Goal: Information Seeking & Learning: Learn about a topic

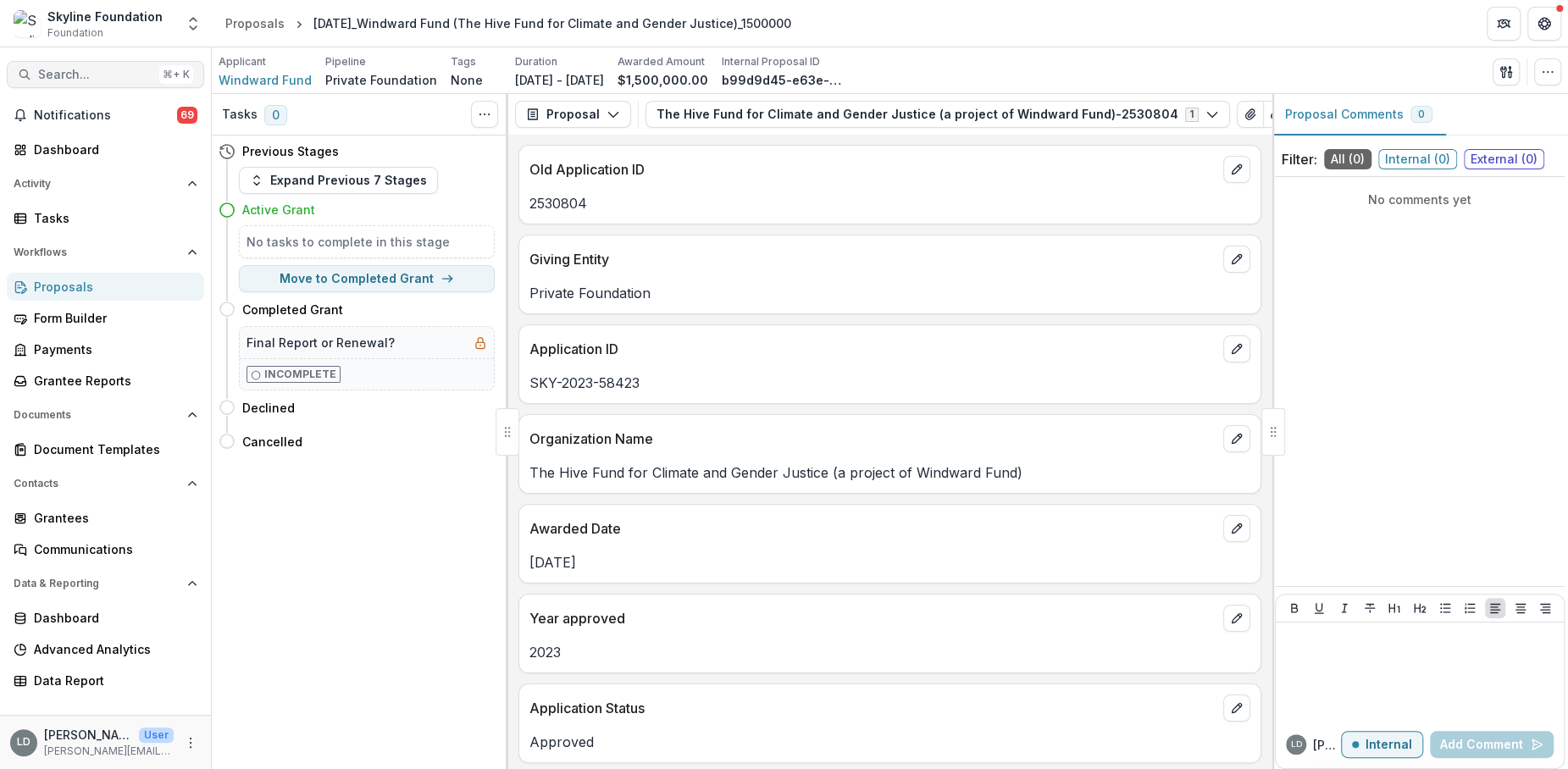
click at [112, 84] on button "Search... ⌘ + K" at bounding box center [106, 74] width 198 height 27
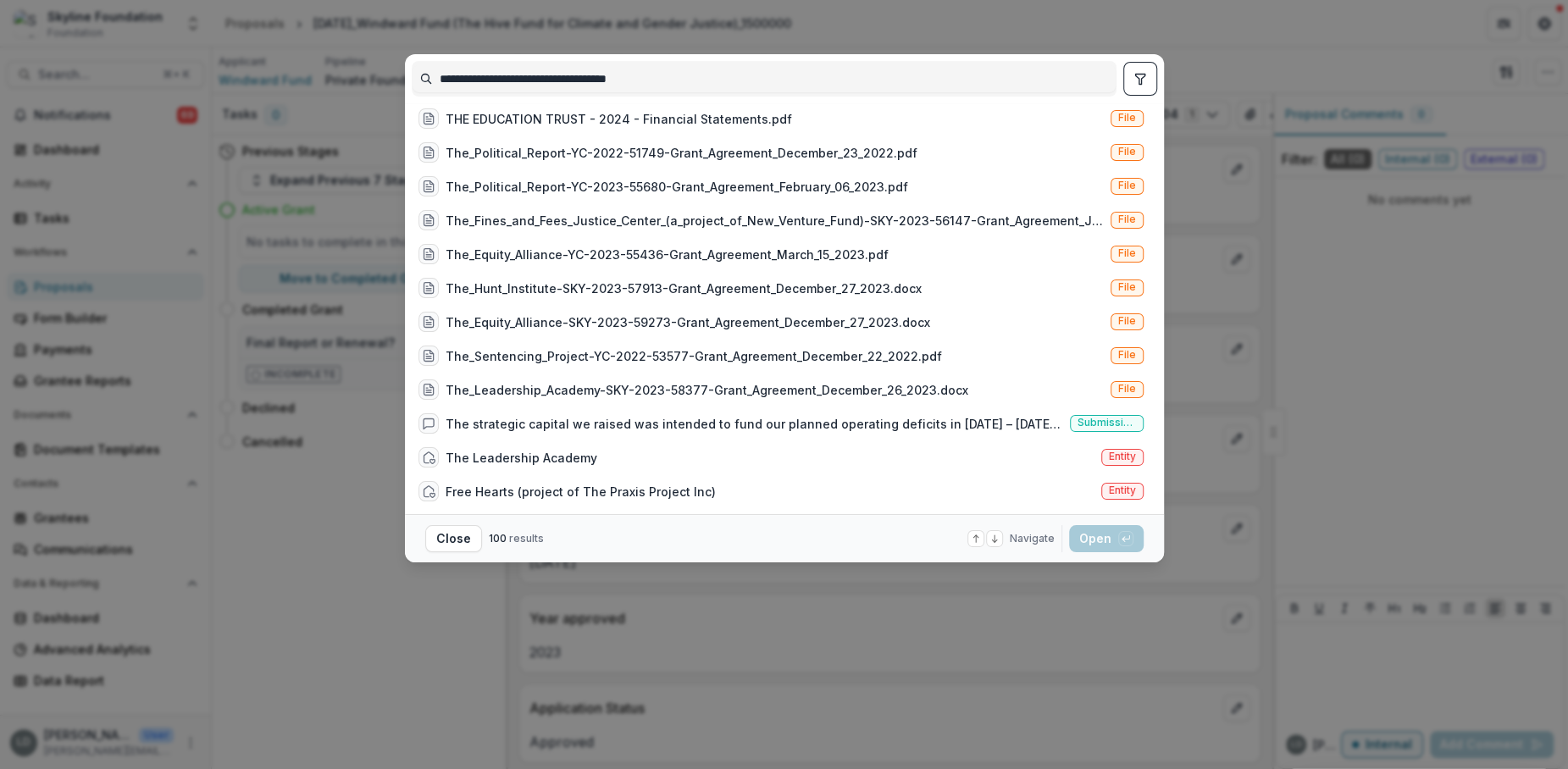
click at [463, 72] on input "**********" at bounding box center [764, 79] width 703 height 27
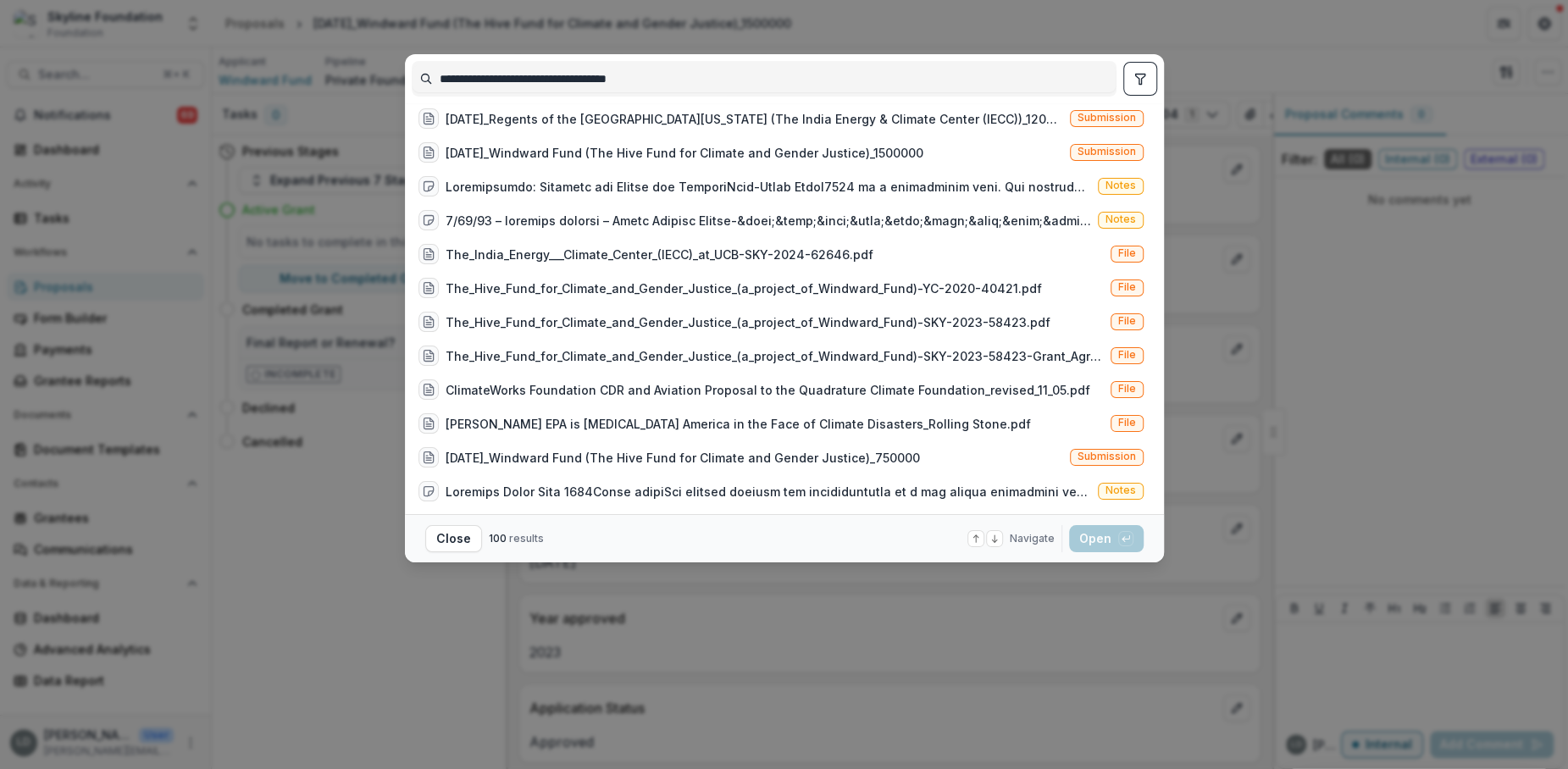
scroll to position [0, 0]
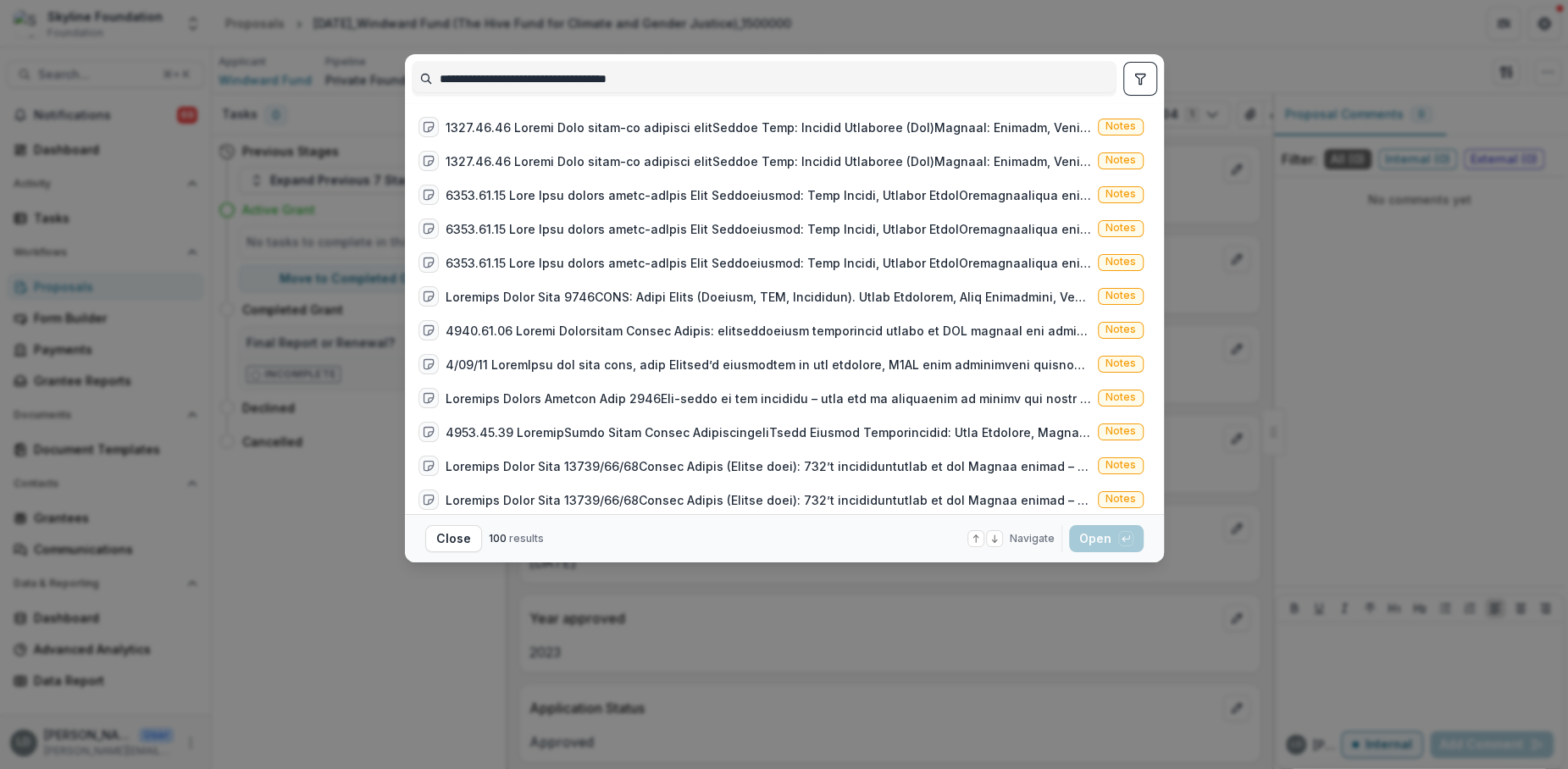
click at [1136, 85] on button "toggle filters" at bounding box center [1140, 78] width 34 height 34
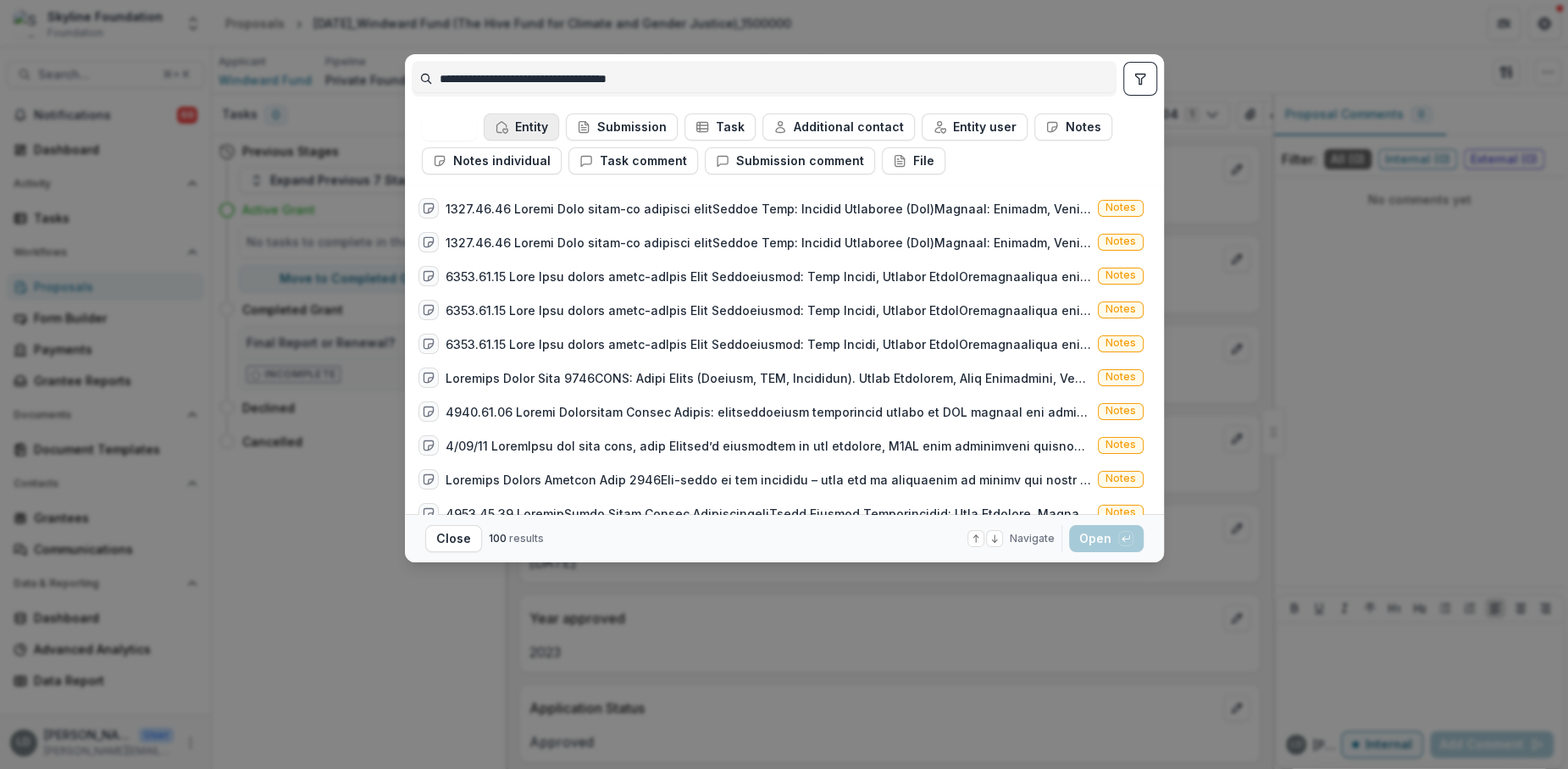
click at [534, 127] on button "Entity" at bounding box center [521, 127] width 75 height 27
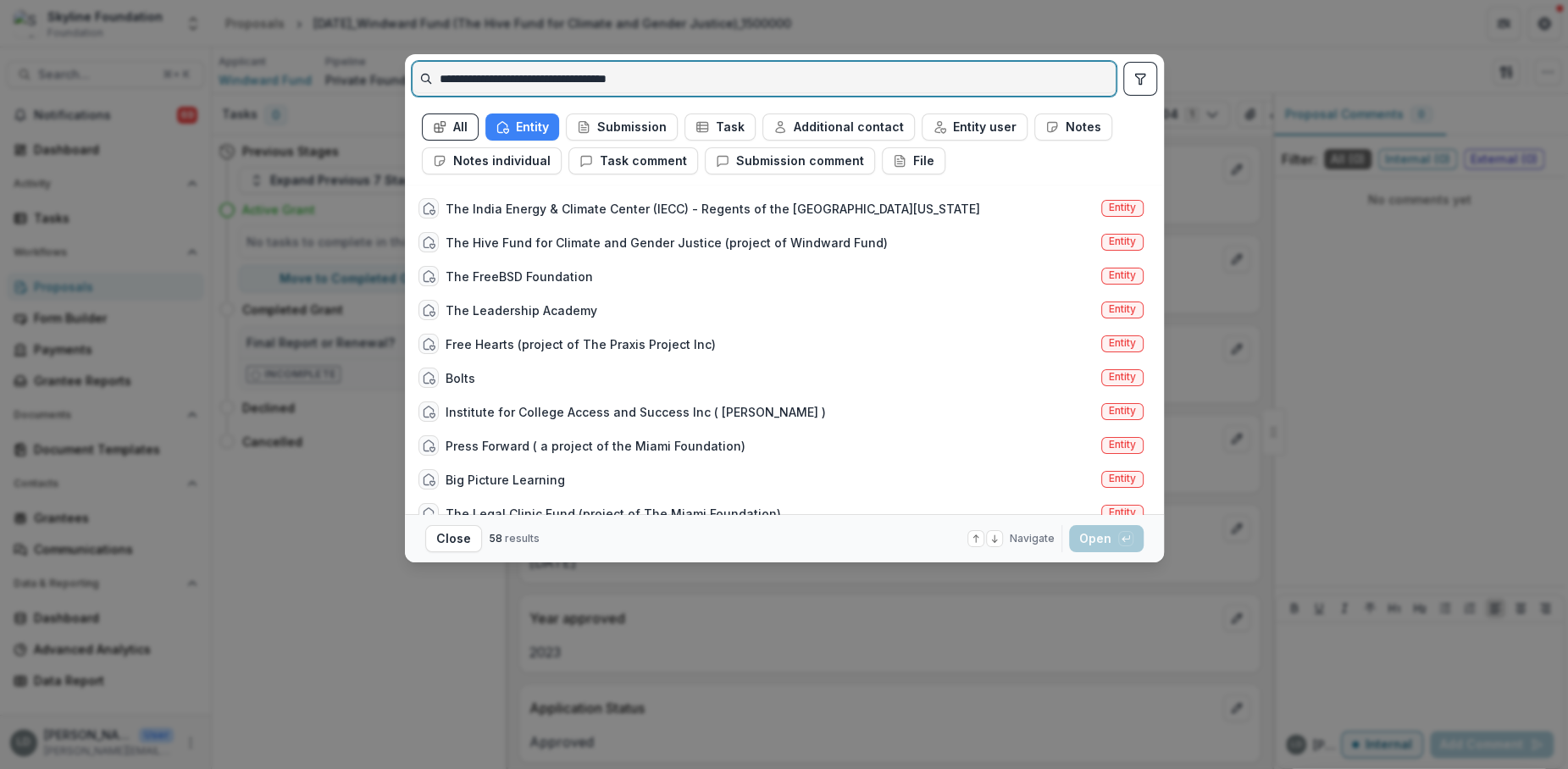
drag, startPoint x: 557, startPoint y: 78, endPoint x: 389, endPoint y: 72, distance: 168.1
click at [389, 72] on div "**********" at bounding box center [784, 384] width 1568 height 769
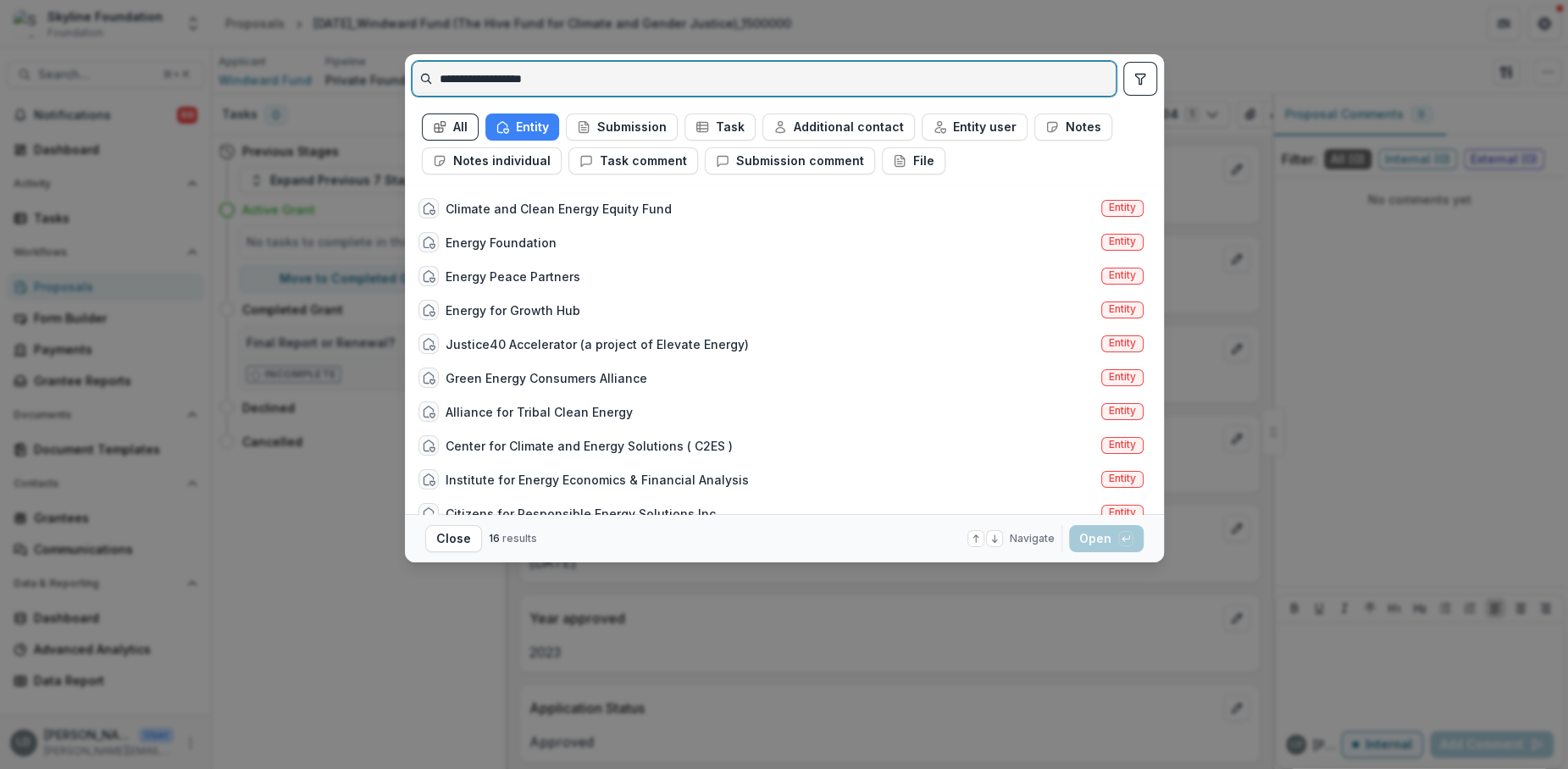
click at [459, 79] on input "**********" at bounding box center [764, 79] width 703 height 27
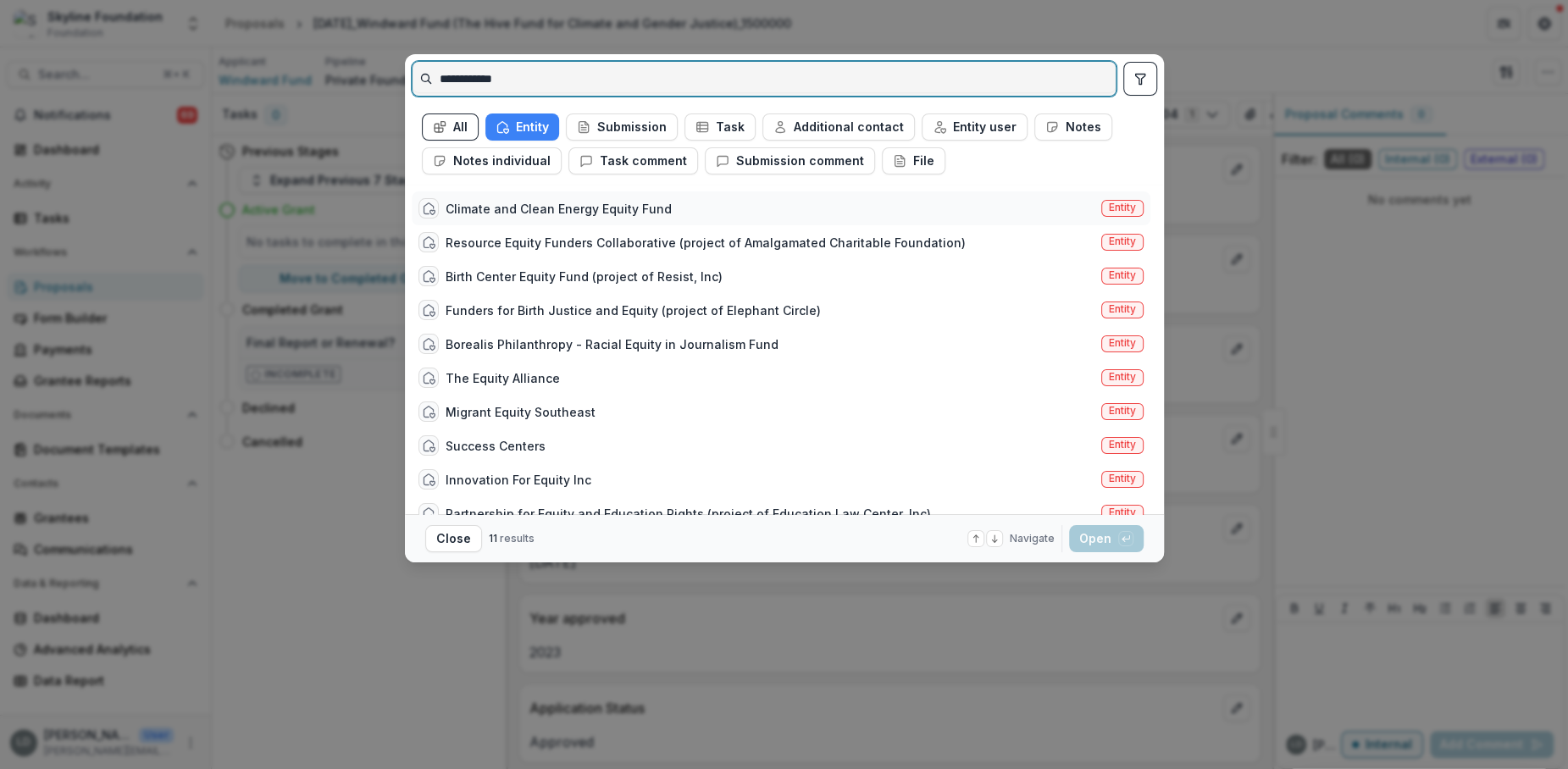
type input "**********"
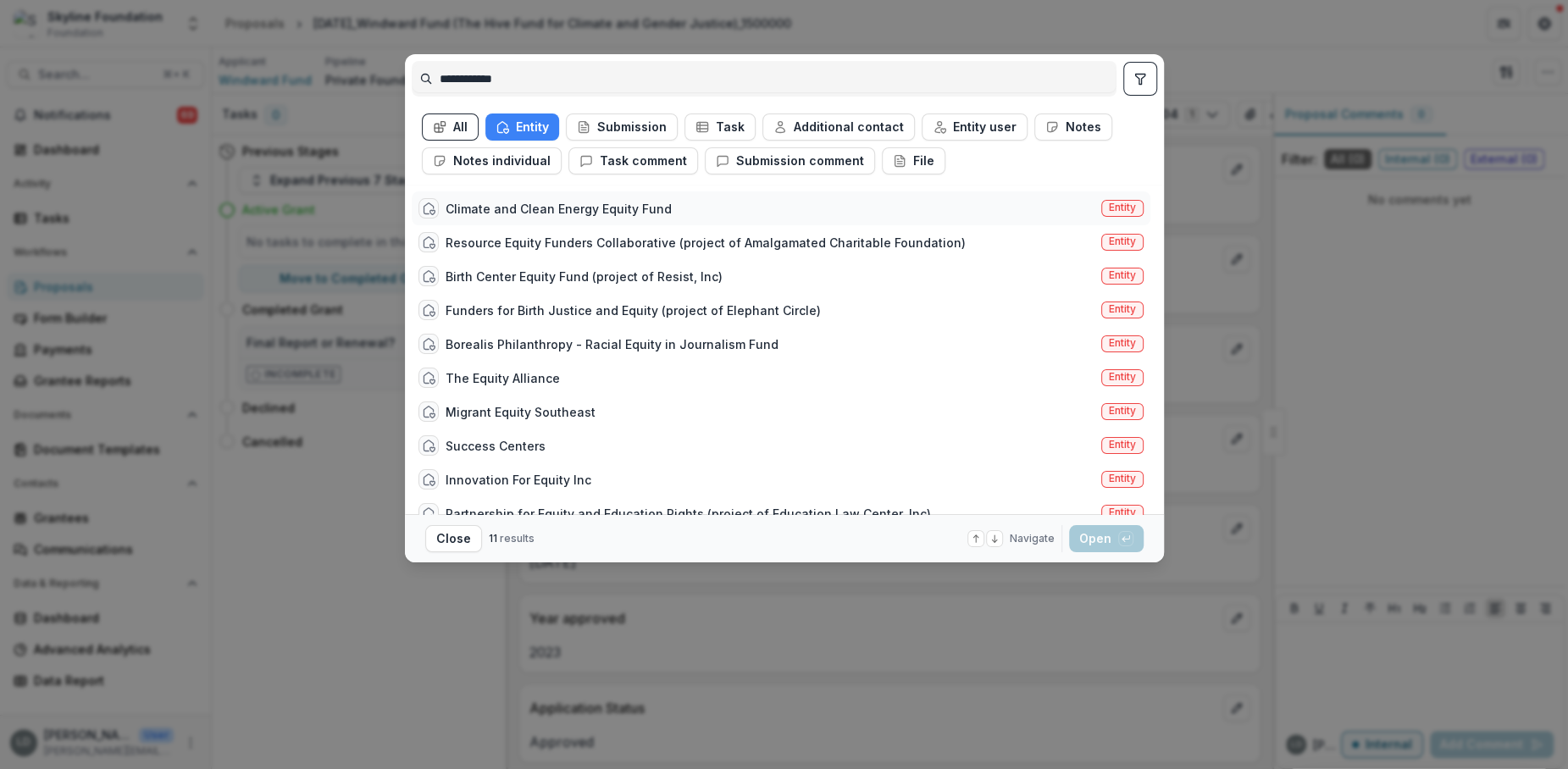
click at [493, 204] on div "Climate and Clean Energy Equity Fund" at bounding box center [559, 208] width 226 height 18
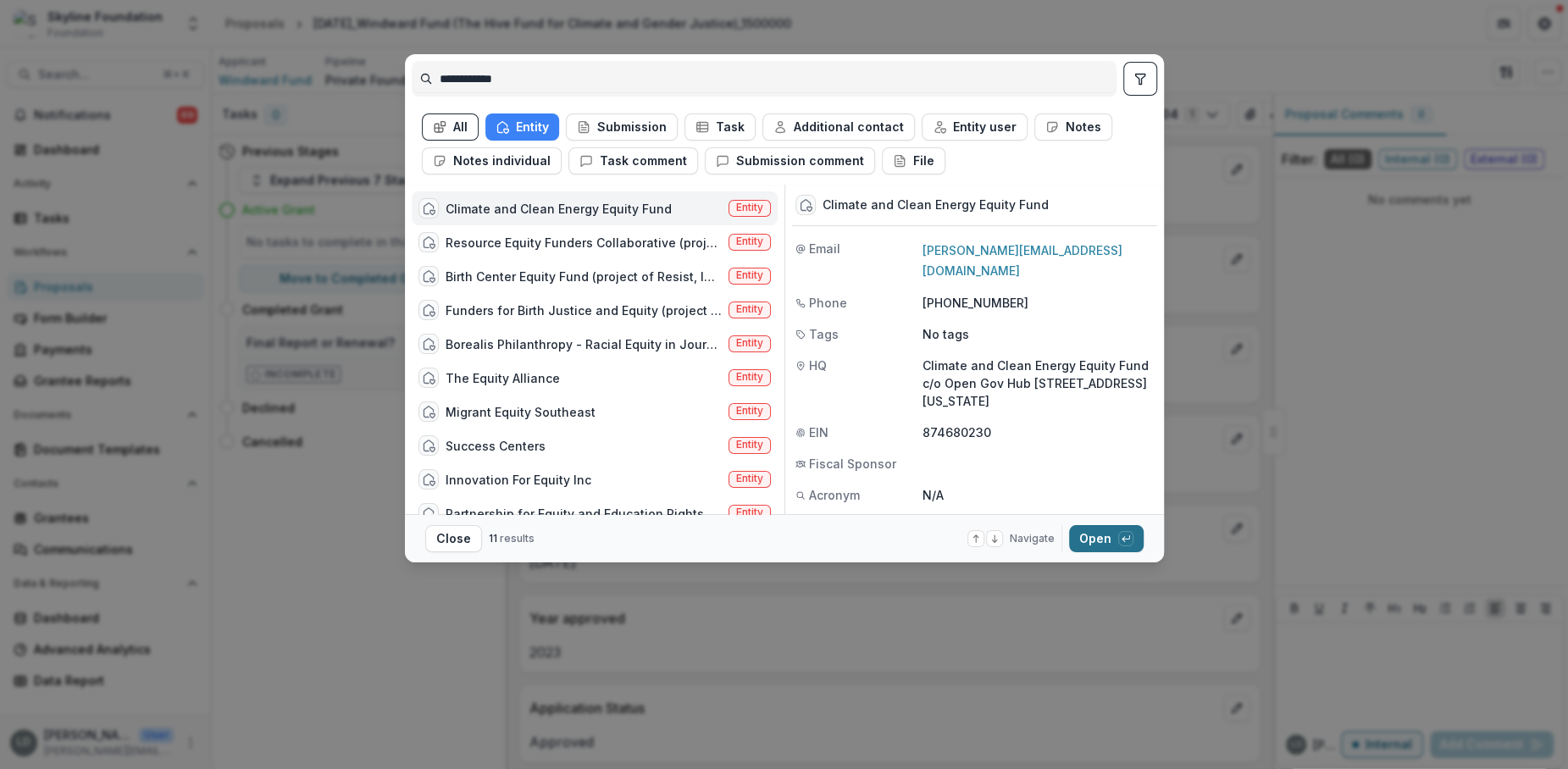
click at [1093, 539] on button "Open with enter key" at bounding box center [1106, 539] width 74 height 27
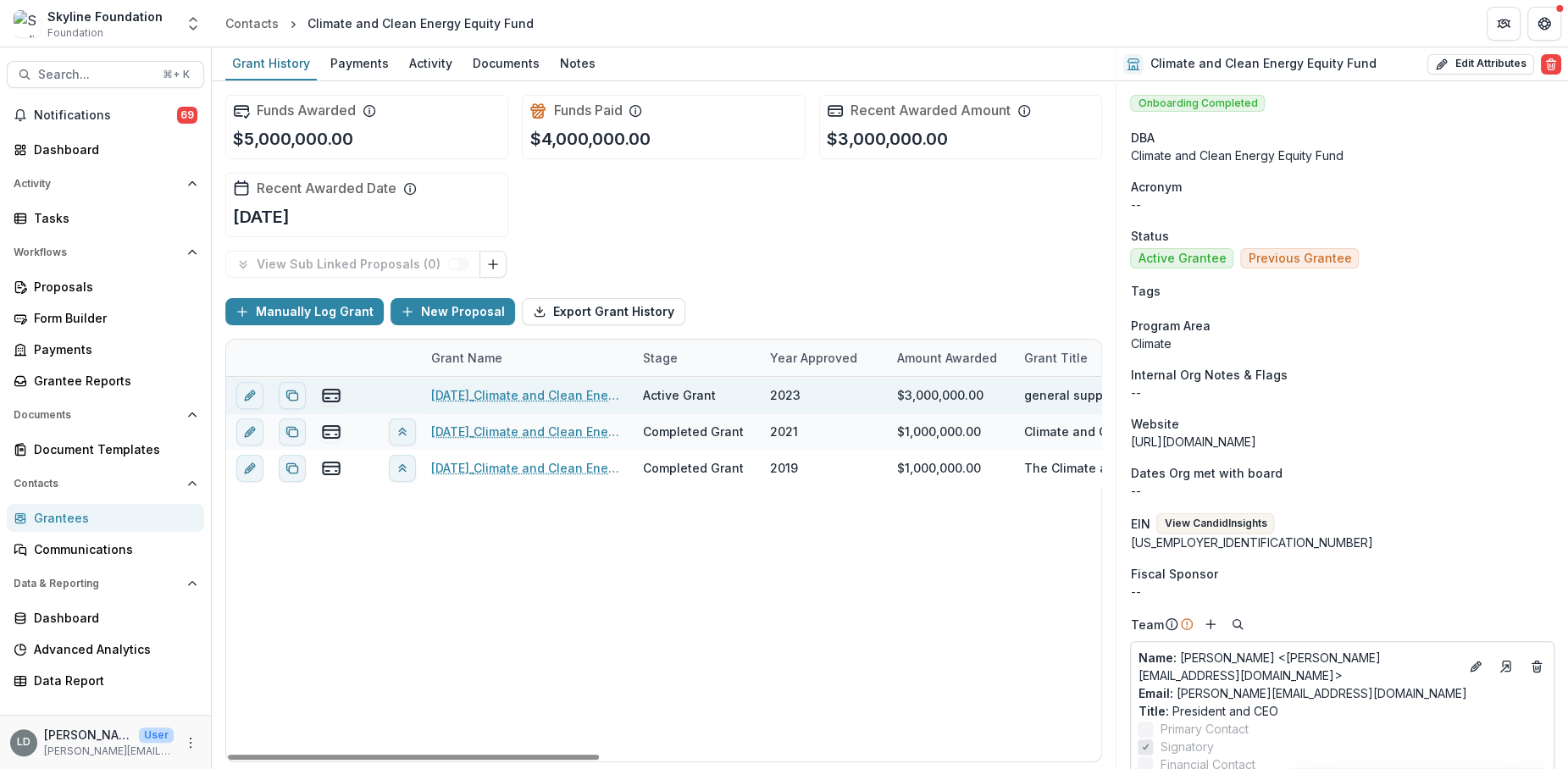
click at [534, 387] on link "[DATE]_Climate and Clean Energy Equity Fund_3000000" at bounding box center [527, 395] width 192 height 18
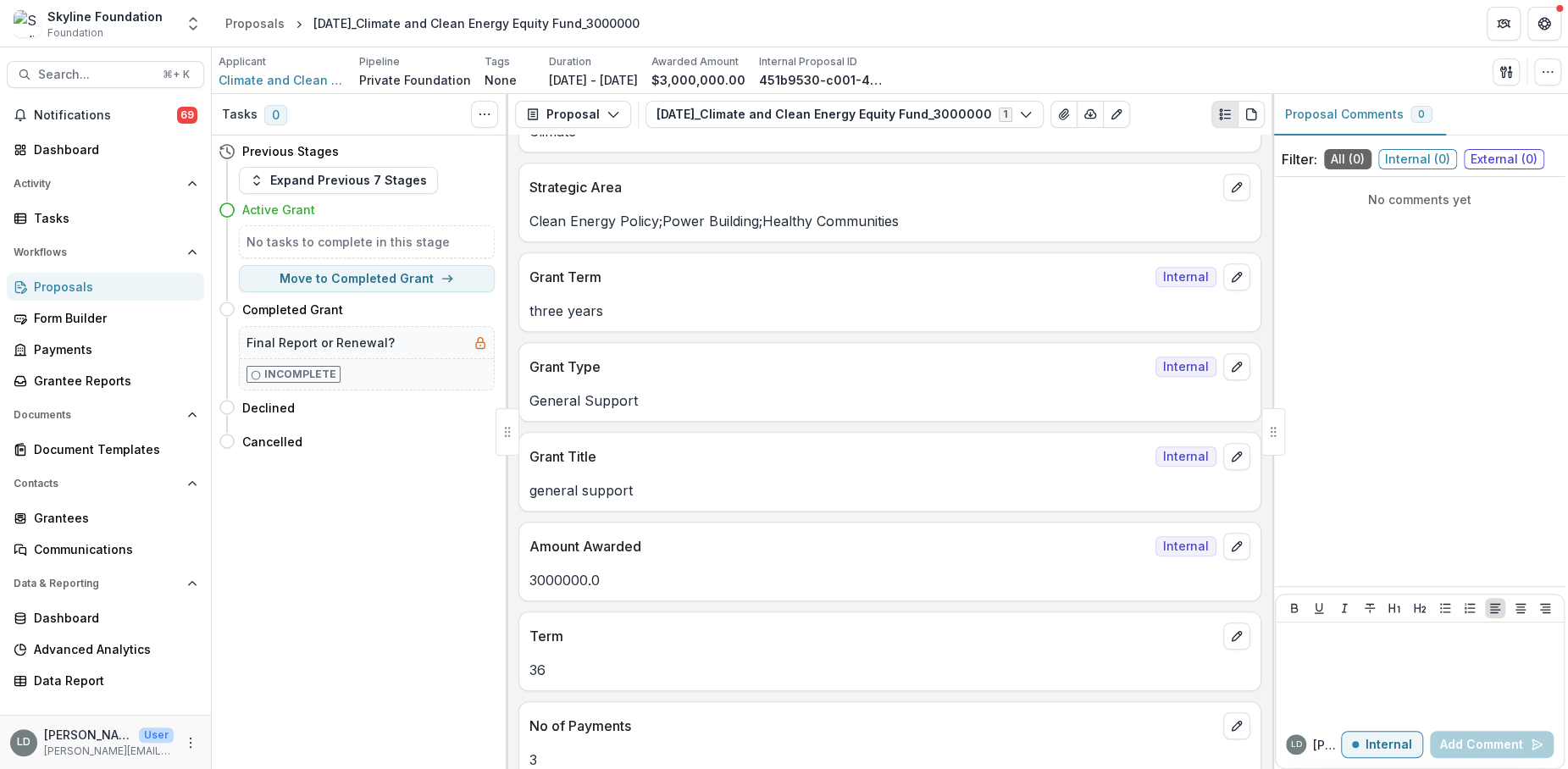
scroll to position [1020, 0]
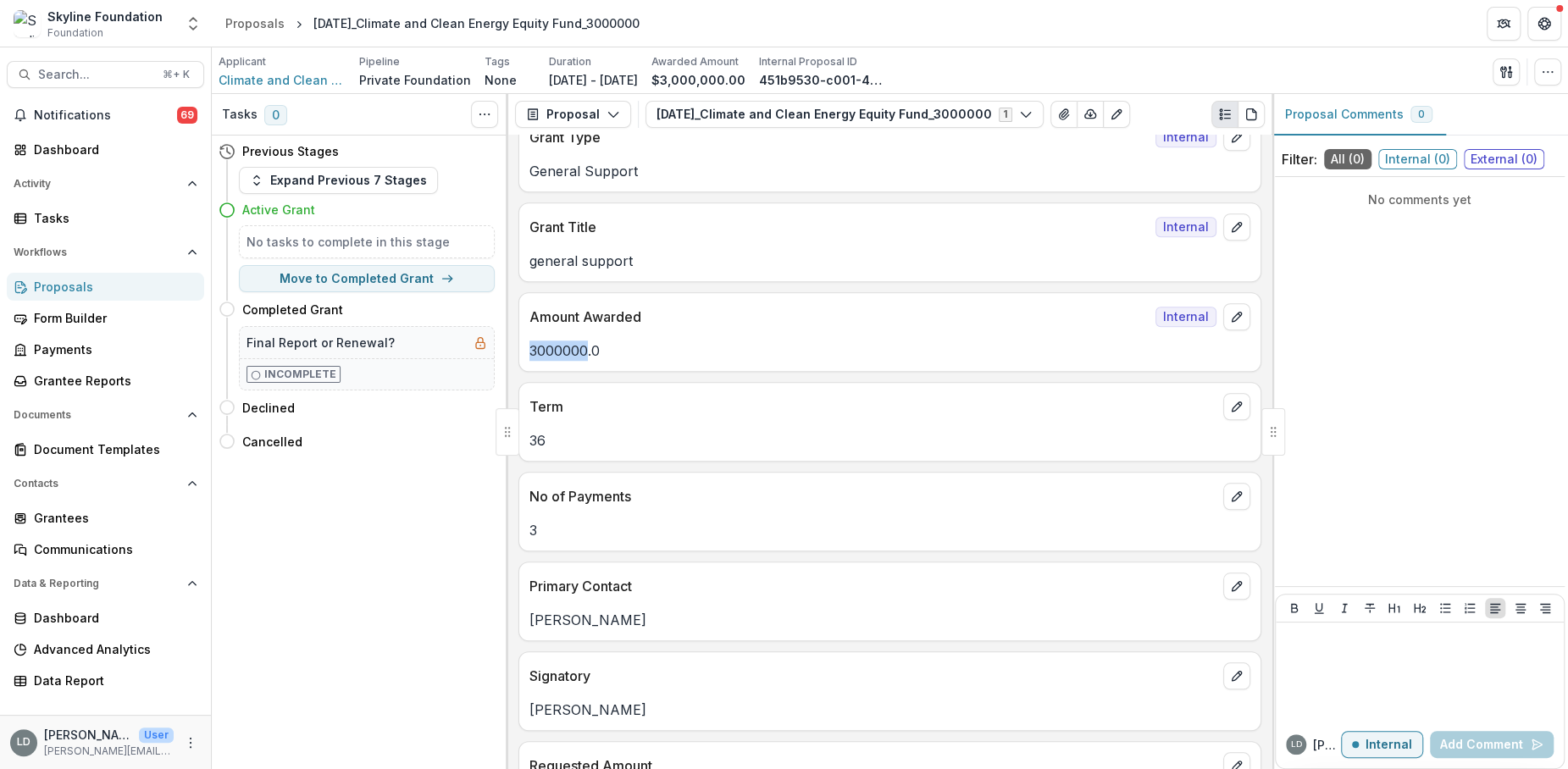
drag, startPoint x: 589, startPoint y: 343, endPoint x: 526, endPoint y: 345, distance: 63.0
click at [526, 345] on div "3000000.0" at bounding box center [890, 350] width 741 height 21
copy p "3000000"
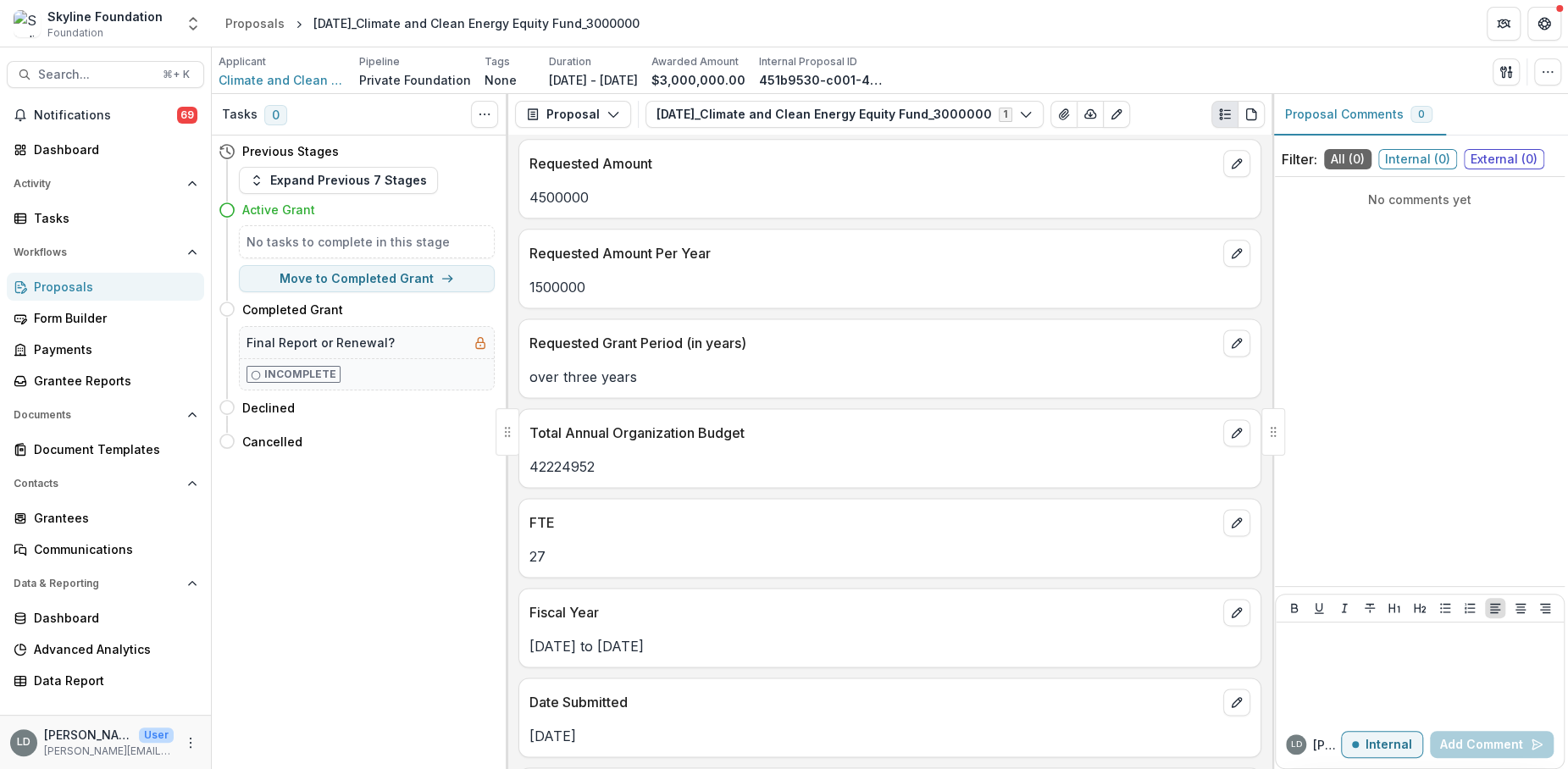
scroll to position [1778, 0]
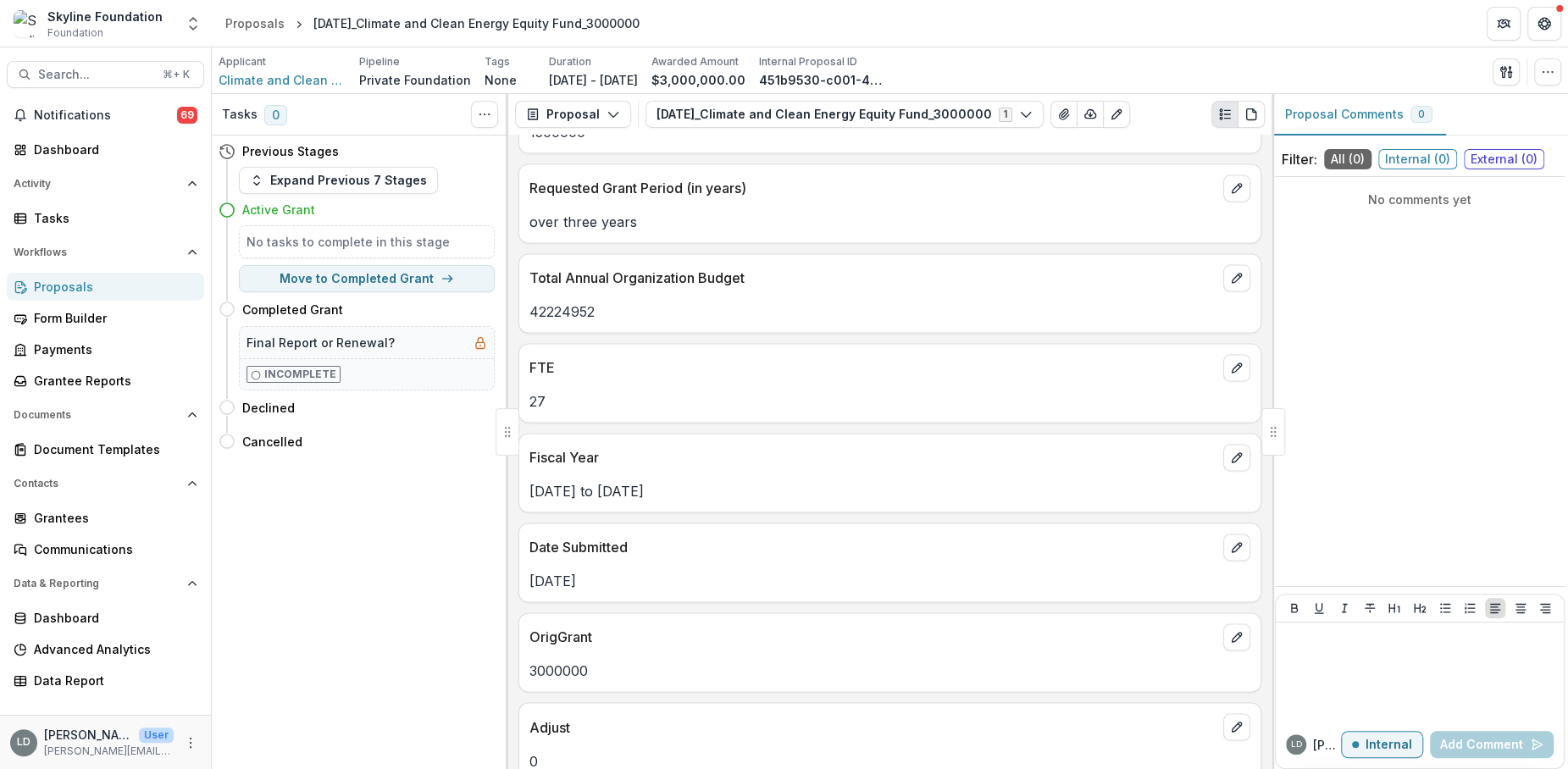
click at [577, 303] on p "42224952" at bounding box center [889, 311] width 721 height 21
copy p "42224952"
click at [85, 72] on span "Search..." at bounding box center [95, 74] width 114 height 15
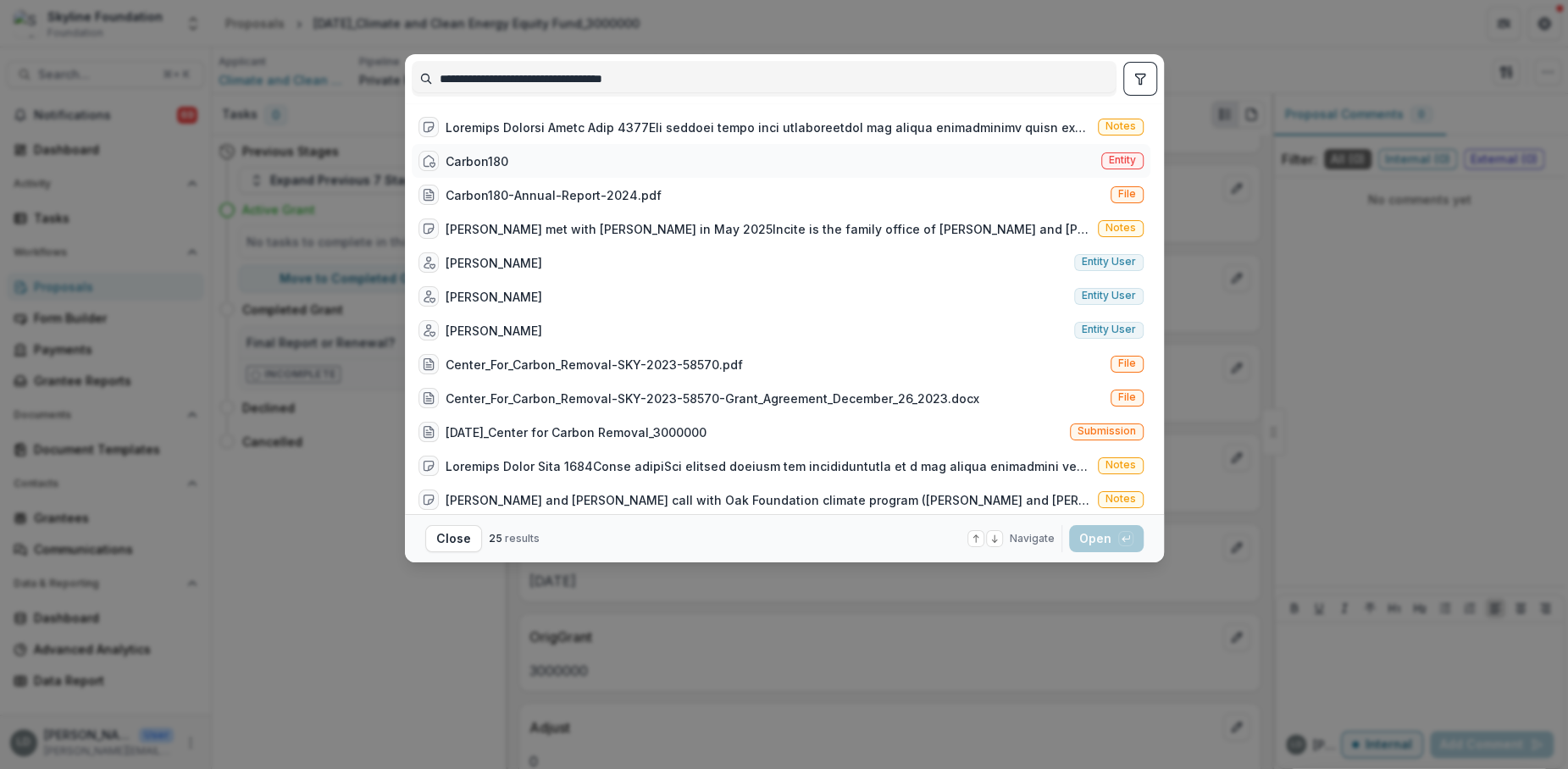
type input "**********"
click at [572, 155] on div "Carbon180 Entity" at bounding box center [781, 160] width 739 height 34
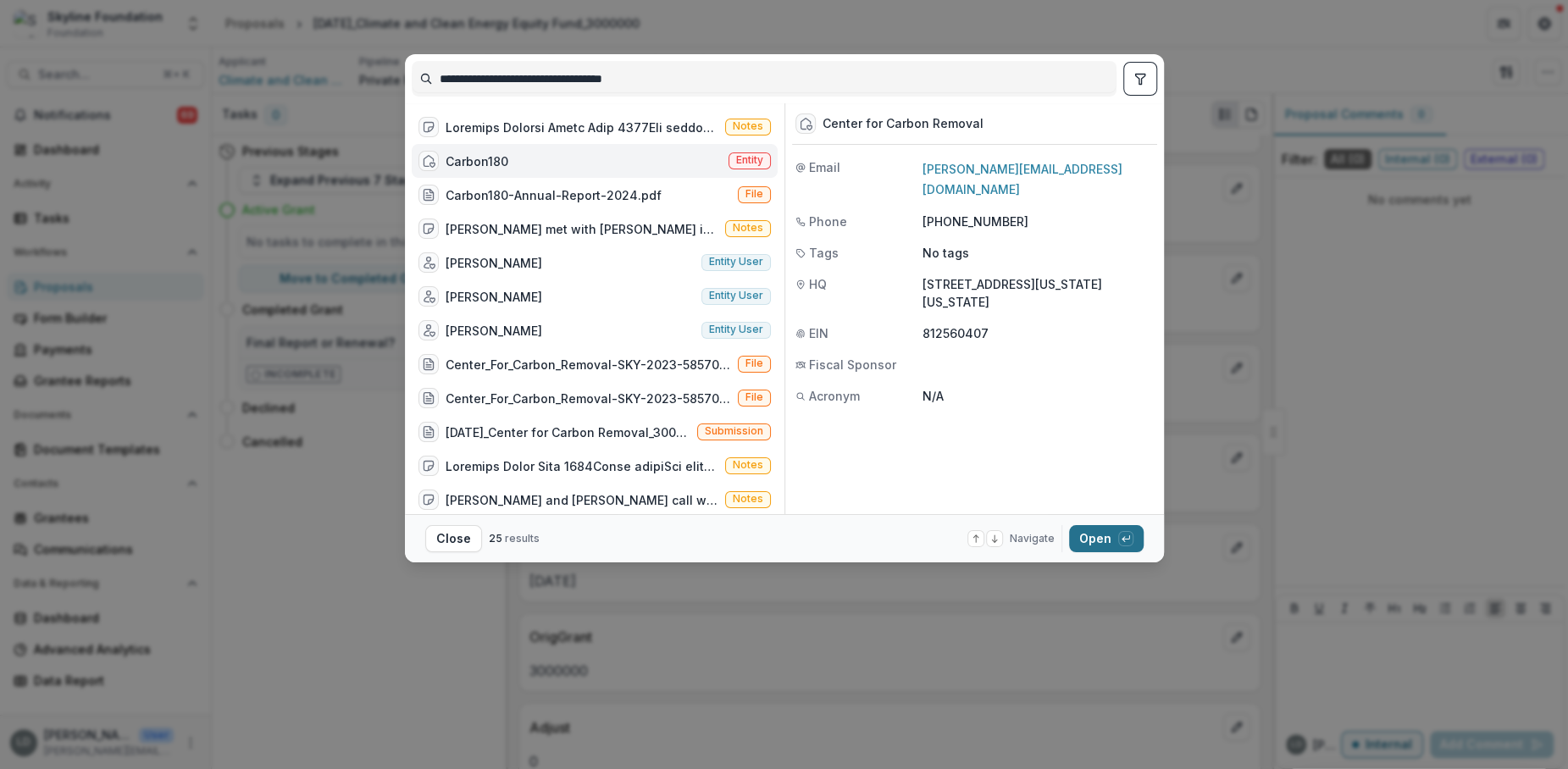
click at [1098, 545] on button "Open with enter key" at bounding box center [1106, 539] width 74 height 27
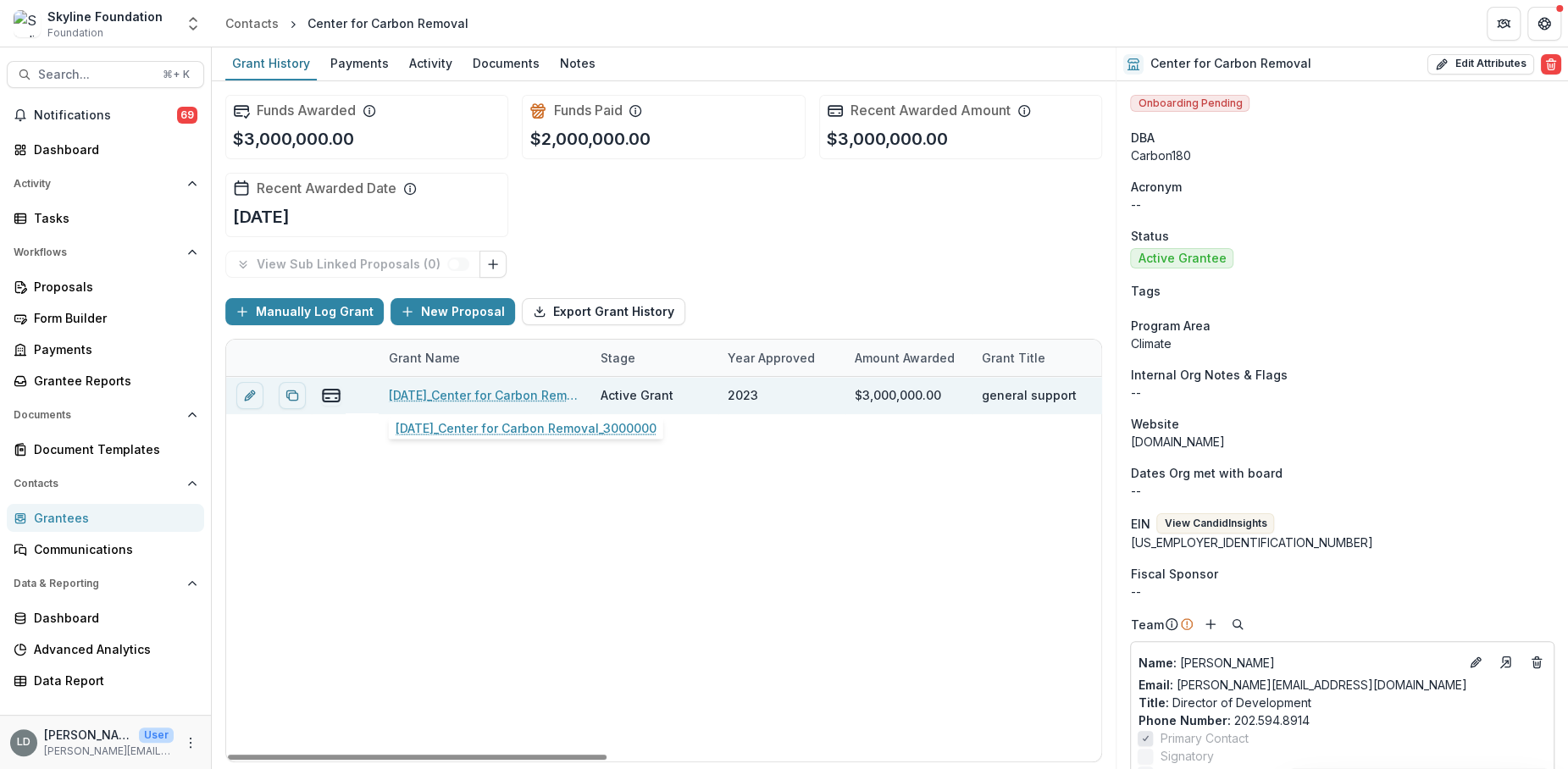
click at [556, 388] on link "[DATE]_Center for Carbon Removal_3000000" at bounding box center [485, 395] width 192 height 18
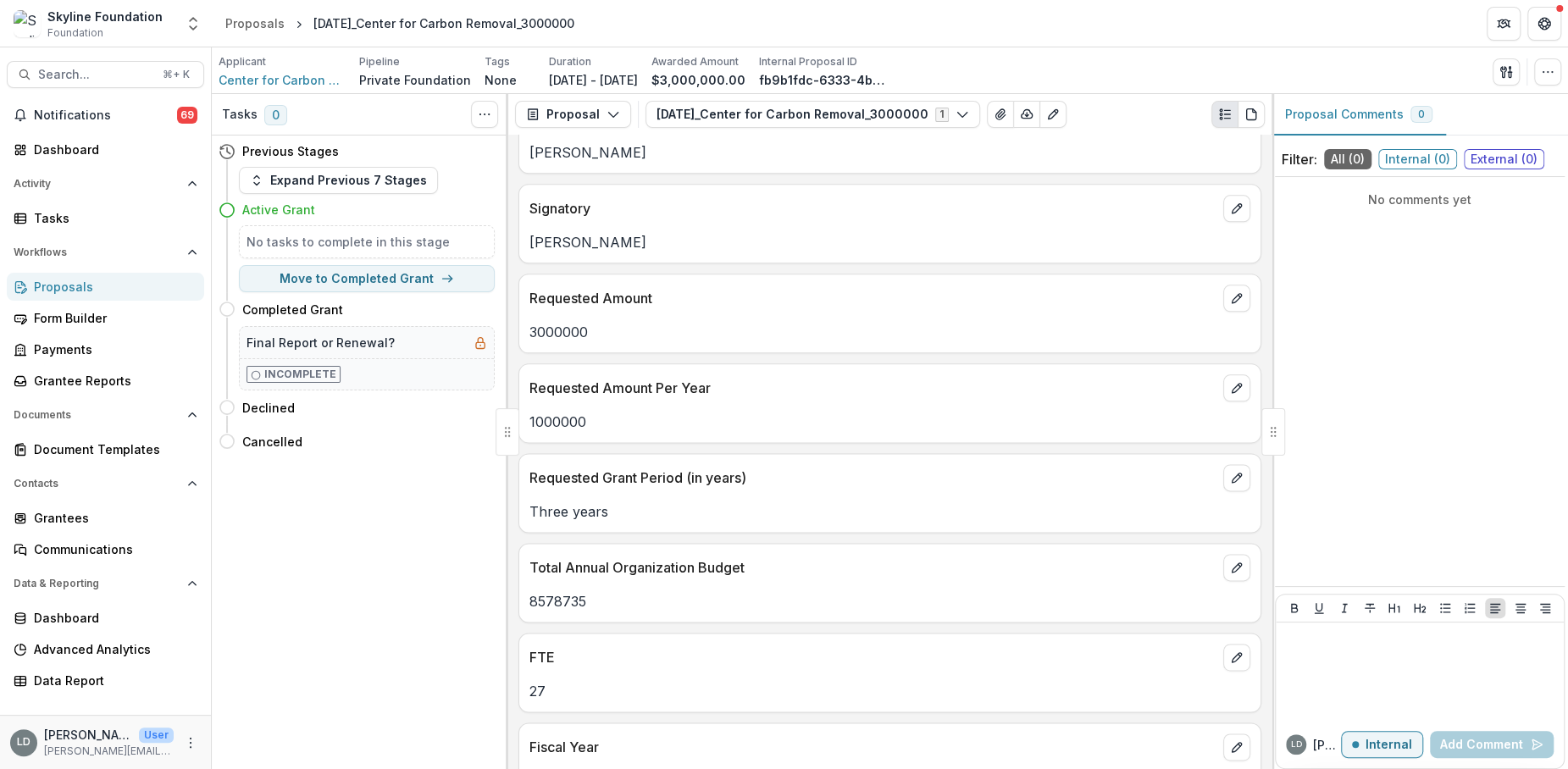
scroll to position [1642, 0]
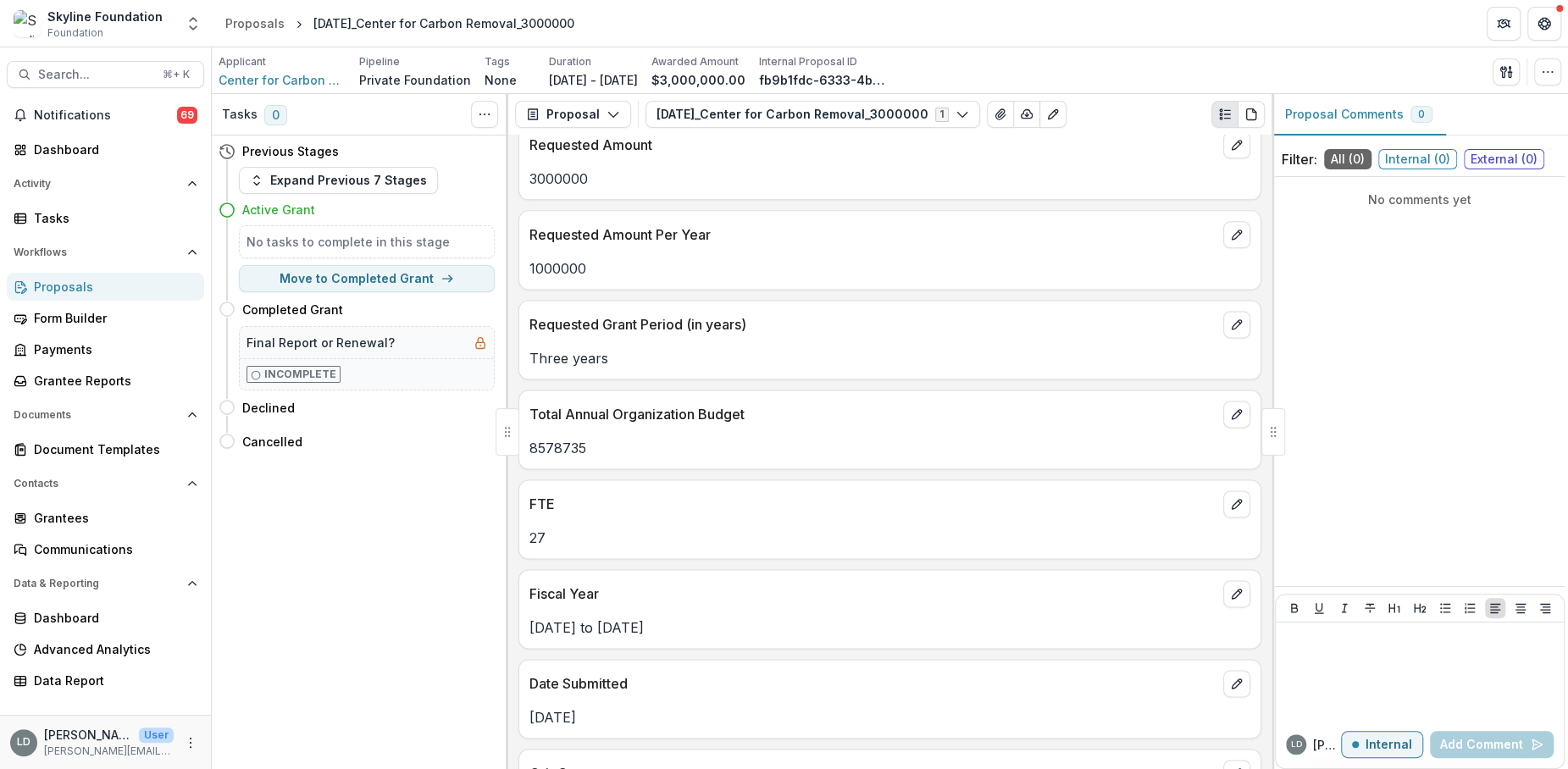
click at [574, 438] on p "8578735" at bounding box center [889, 448] width 721 height 21
copy p "8578735"
click at [131, 74] on span "Search..." at bounding box center [95, 74] width 114 height 15
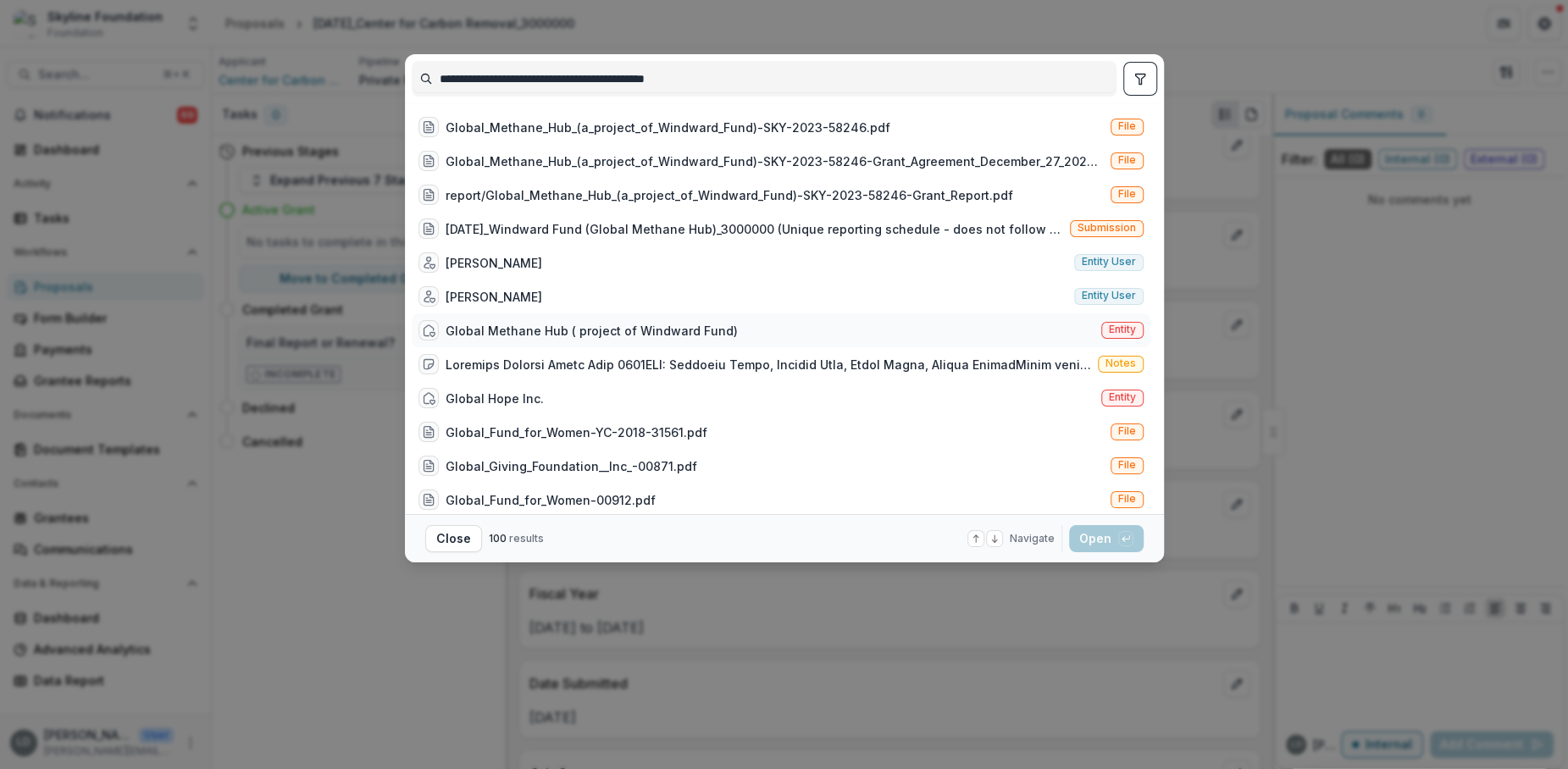
type input "**********"
click at [550, 335] on div "Global Methane Hub ( project of Windward Fund)" at bounding box center [592, 331] width 292 height 18
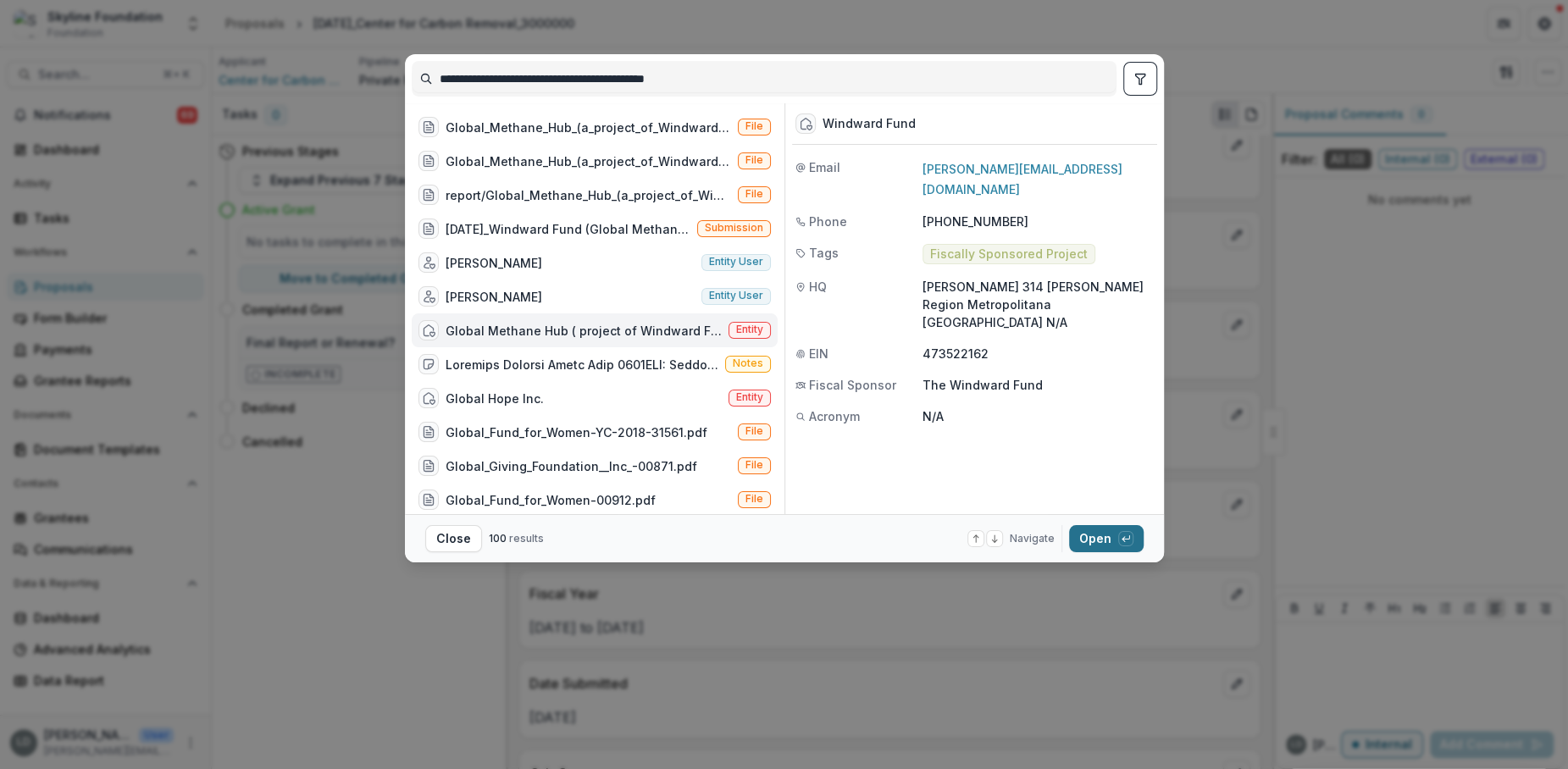
click at [1097, 539] on button "Open with enter key" at bounding box center [1106, 539] width 74 height 27
